Goal: Task Accomplishment & Management: Manage account settings

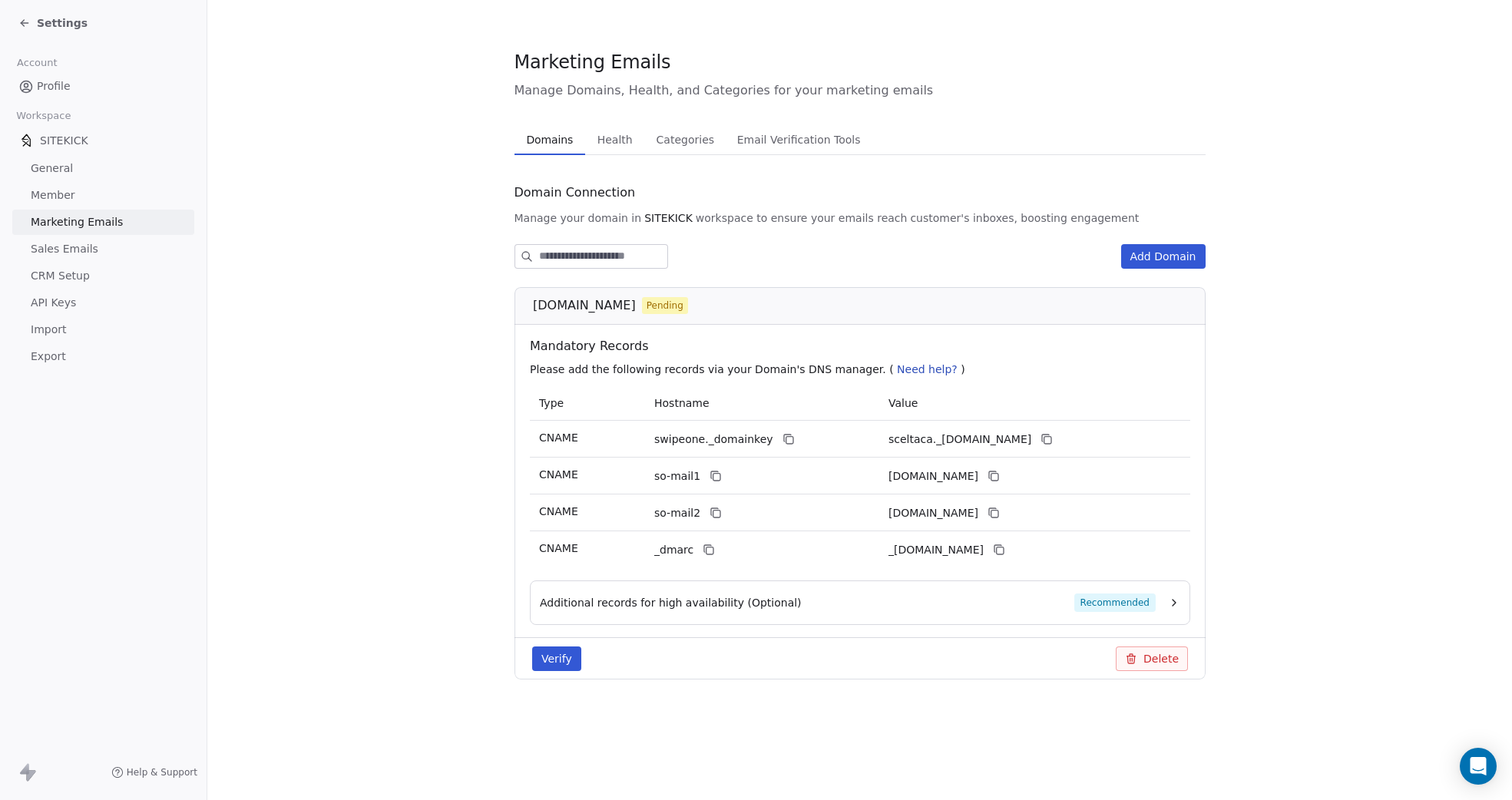
click at [559, 646] on button "Verify" at bounding box center [556, 658] width 49 height 25
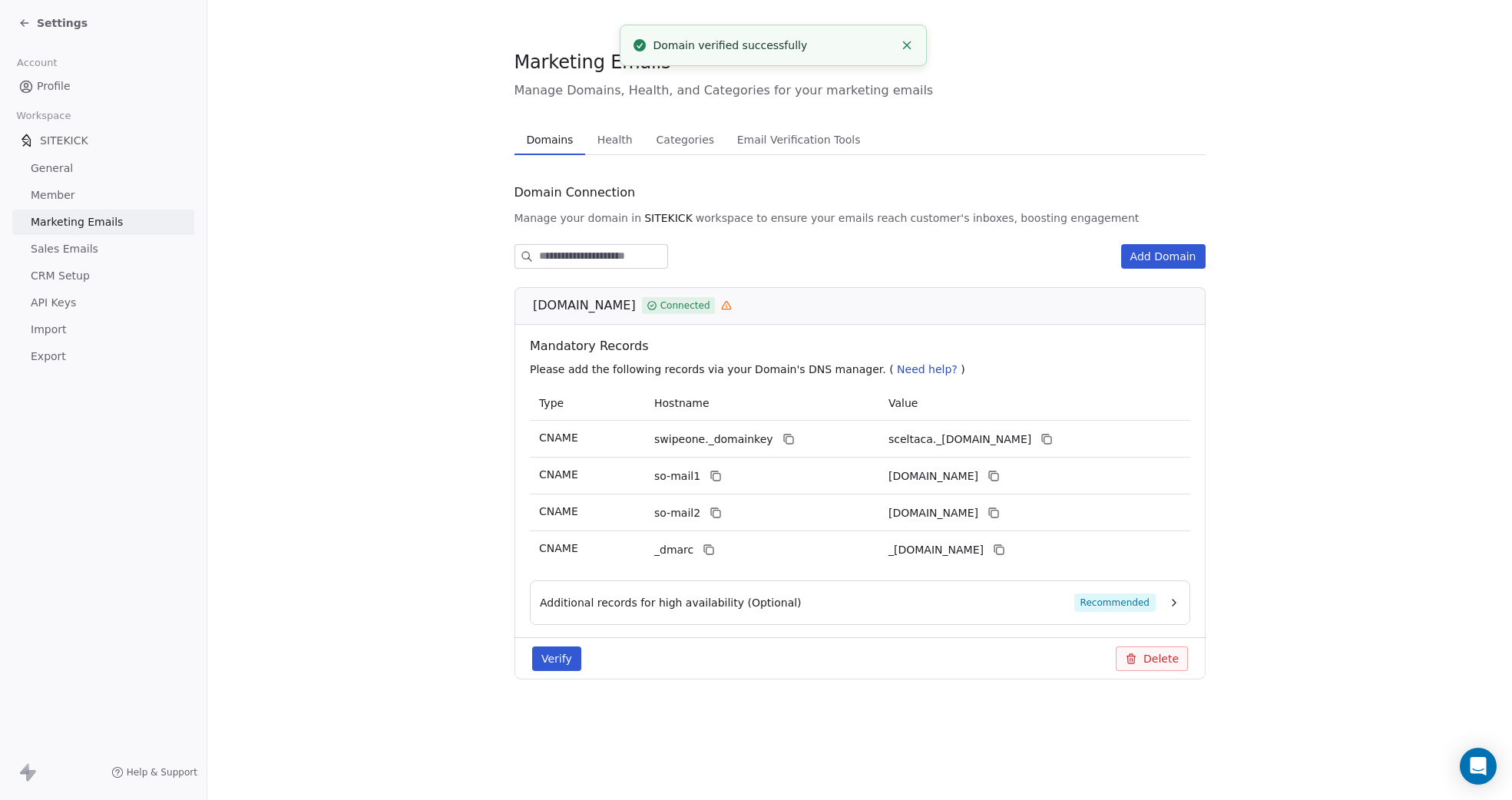
click at [720, 305] on icon at bounding box center [725, 305] width 11 height 11
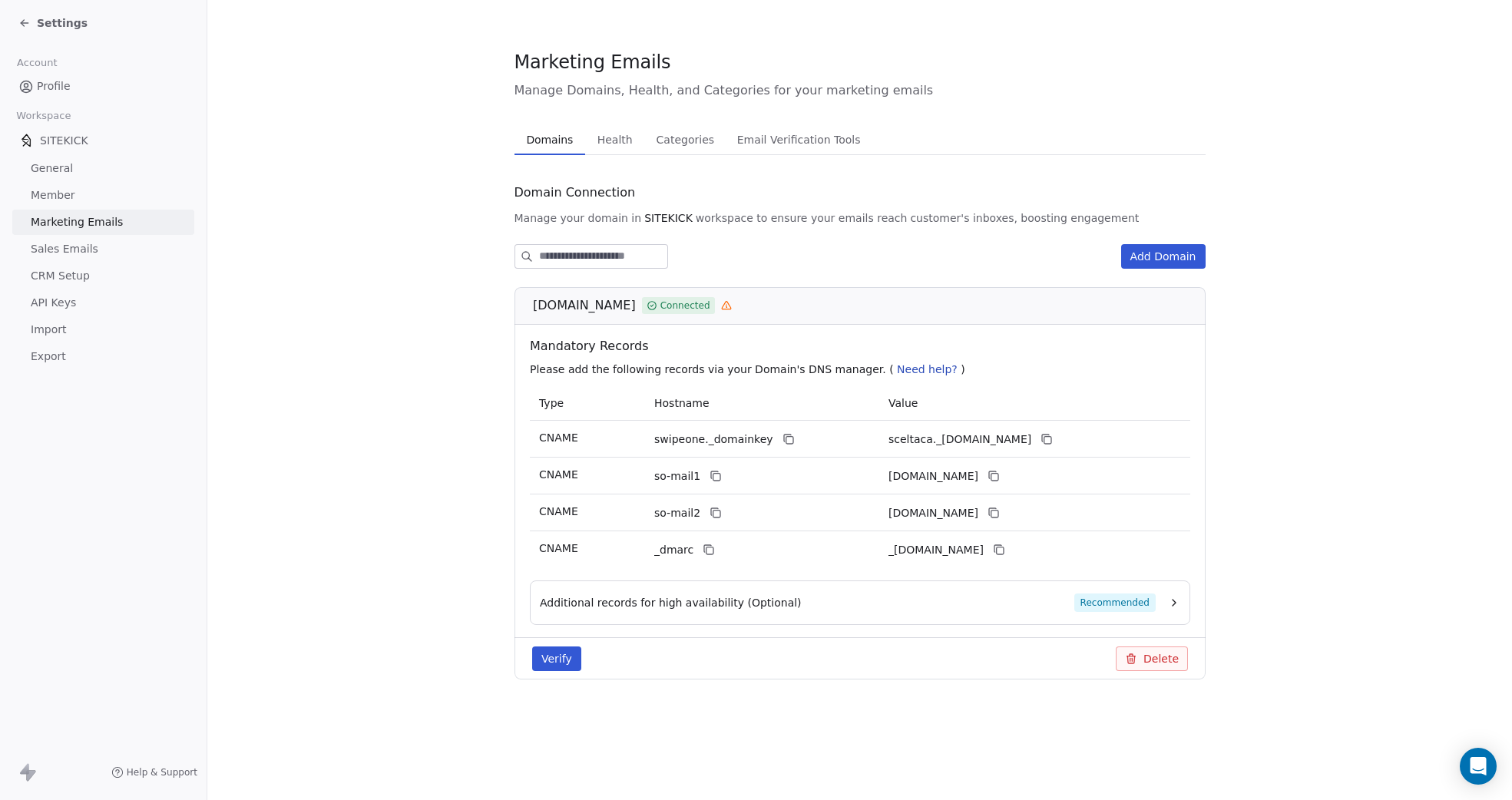
click at [364, 478] on section "Marketing Emails Manage Domains, Health, and Categories for your marketing emai…" at bounding box center [860, 376] width 1305 height 753
click at [1252, 183] on section "Marketing Emails Manage Domains, Health, and Categories for your marketing emai…" at bounding box center [860, 376] width 1305 height 753
click at [65, 249] on span "Sales Emails" at bounding box center [64, 248] width 68 height 16
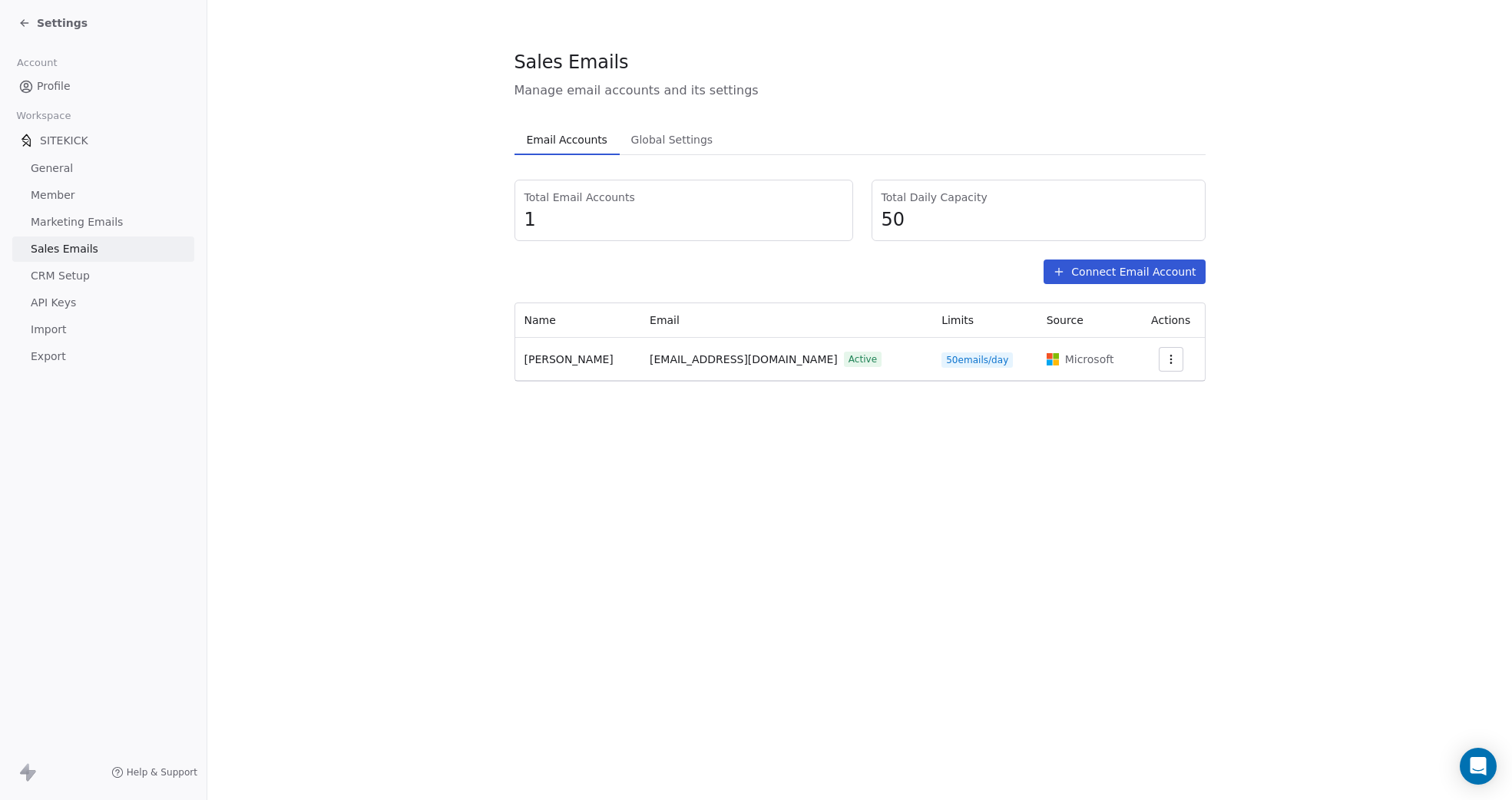
click at [56, 81] on span "Profile" at bounding box center [53, 86] width 34 height 16
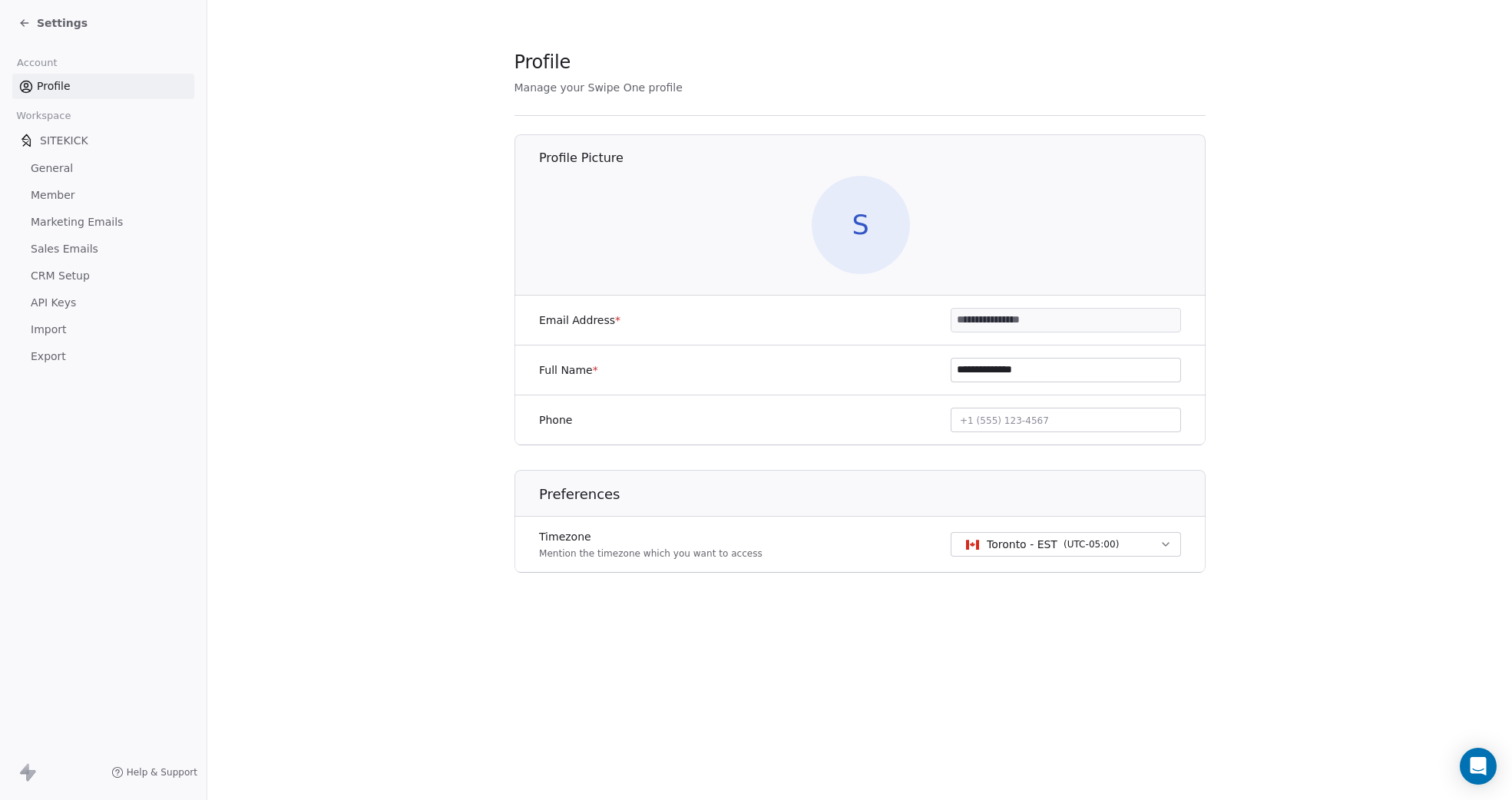
click at [337, 195] on section "**********" at bounding box center [860, 323] width 1305 height 646
click at [28, 22] on icon at bounding box center [24, 23] width 12 height 12
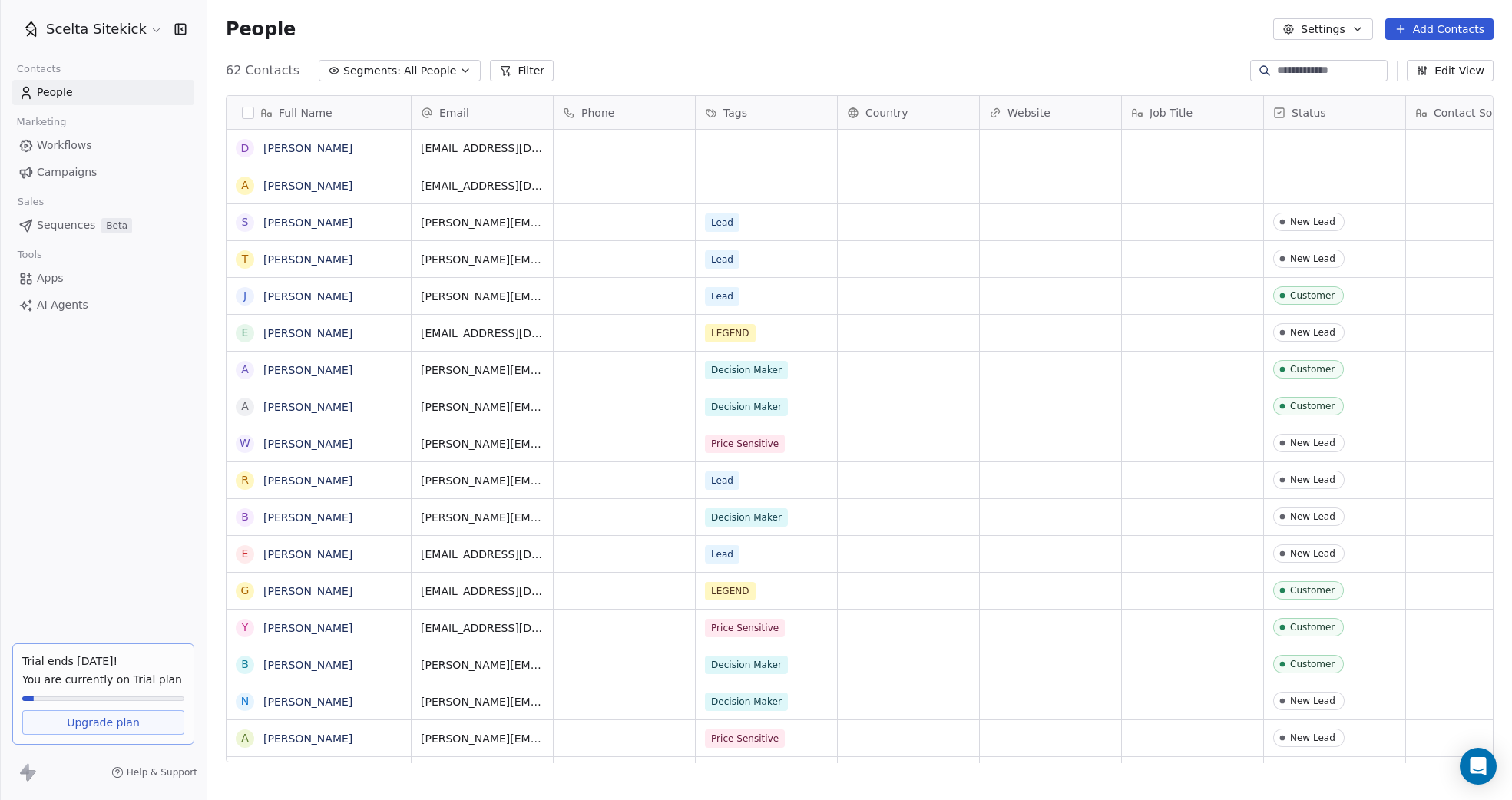
scroll to position [704, 1305]
